Goal: Task Accomplishment & Management: Manage account settings

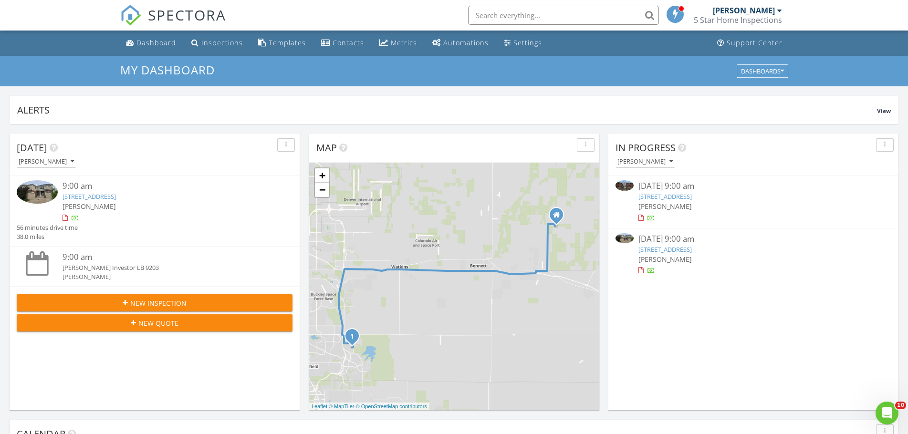
click at [684, 248] on link "24725 E Crestline Pl, Aurora, CO 80016" at bounding box center [664, 249] width 53 height 9
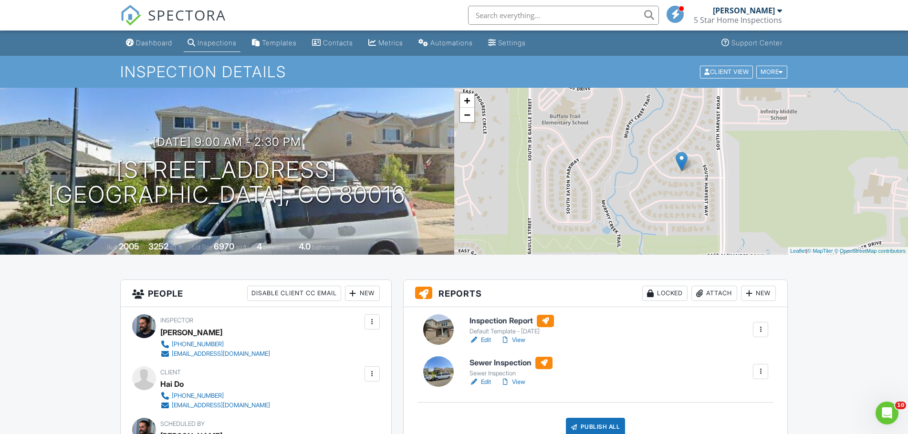
click at [488, 343] on link "Edit" at bounding box center [480, 340] width 21 height 10
